Goal: Task Accomplishment & Management: Manage account settings

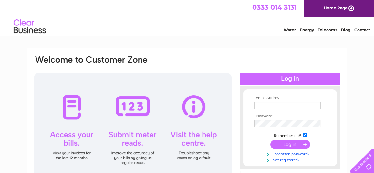
type input "m.emslie@brown-mcrae.co.uk"
click at [289, 143] on input "submit" at bounding box center [290, 144] width 40 height 9
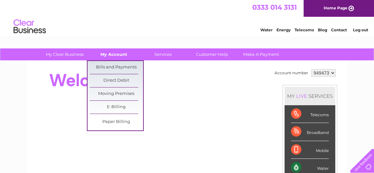
click at [120, 53] on link "My Account" at bounding box center [113, 54] width 53 height 12
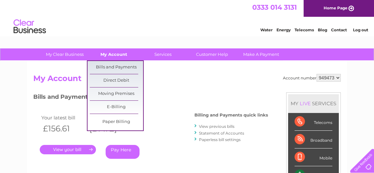
click at [114, 54] on link "My Account" at bounding box center [113, 54] width 53 height 12
drag, startPoint x: 115, startPoint y: 64, endPoint x: 126, endPoint y: 58, distance: 12.3
click at [115, 64] on link "Bills and Payments" at bounding box center [116, 67] width 53 height 13
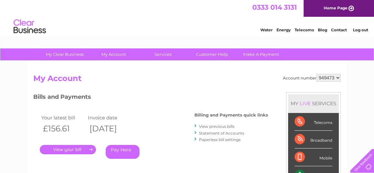
click at [337, 79] on select "949473 999436" at bounding box center [329, 78] width 24 height 8
select select "999436"
click at [317, 74] on select "949473 999436" at bounding box center [329, 78] width 24 height 8
click at [66, 148] on link "." at bounding box center [68, 149] width 56 height 9
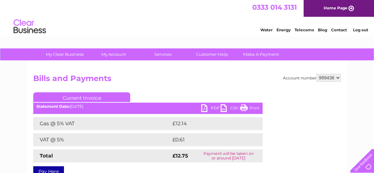
click at [213, 107] on link "PDF" at bounding box center [210, 108] width 19 height 9
